Goal: Task Accomplishment & Management: Manage account settings

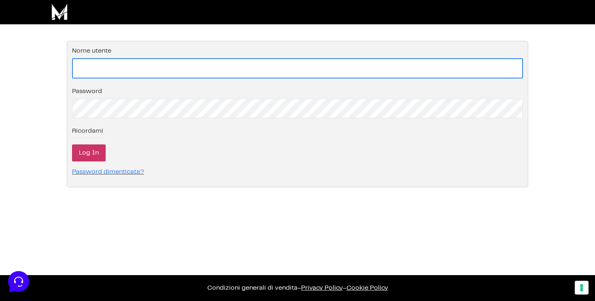
type input "info@monetizzando.com"
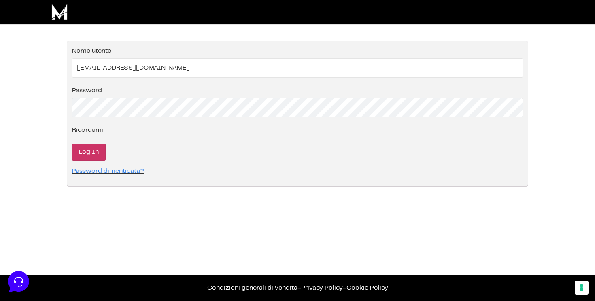
click at [80, 155] on input "Log In" at bounding box center [89, 152] width 34 height 17
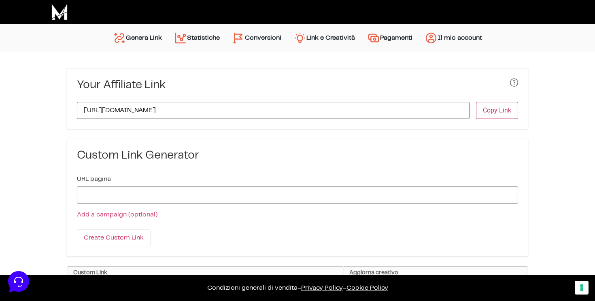
click at [241, 39] on img "Menu principale" at bounding box center [238, 38] width 13 height 13
